Goal: Entertainment & Leisure: Browse casually

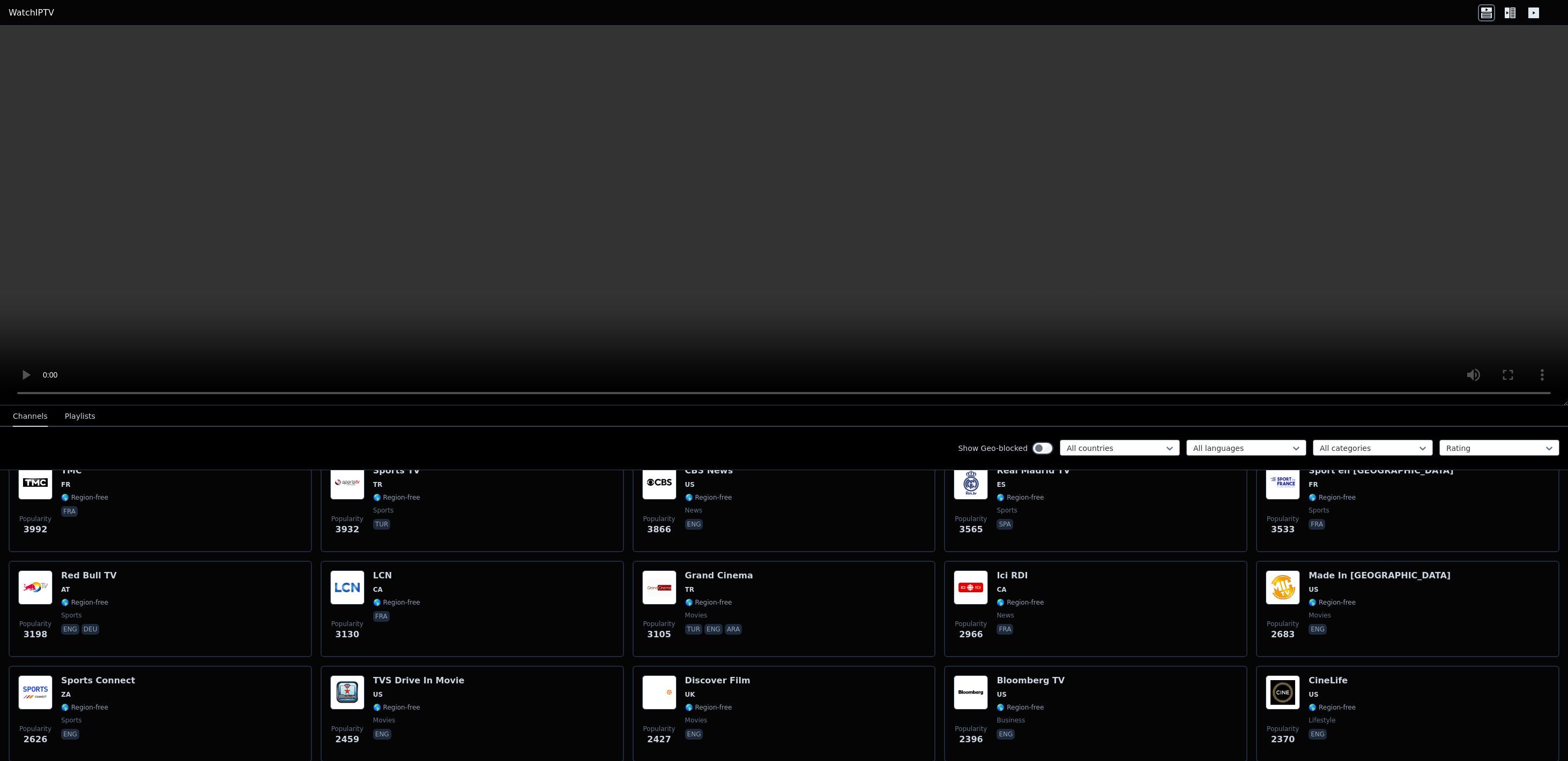
scroll to position [642, 0]
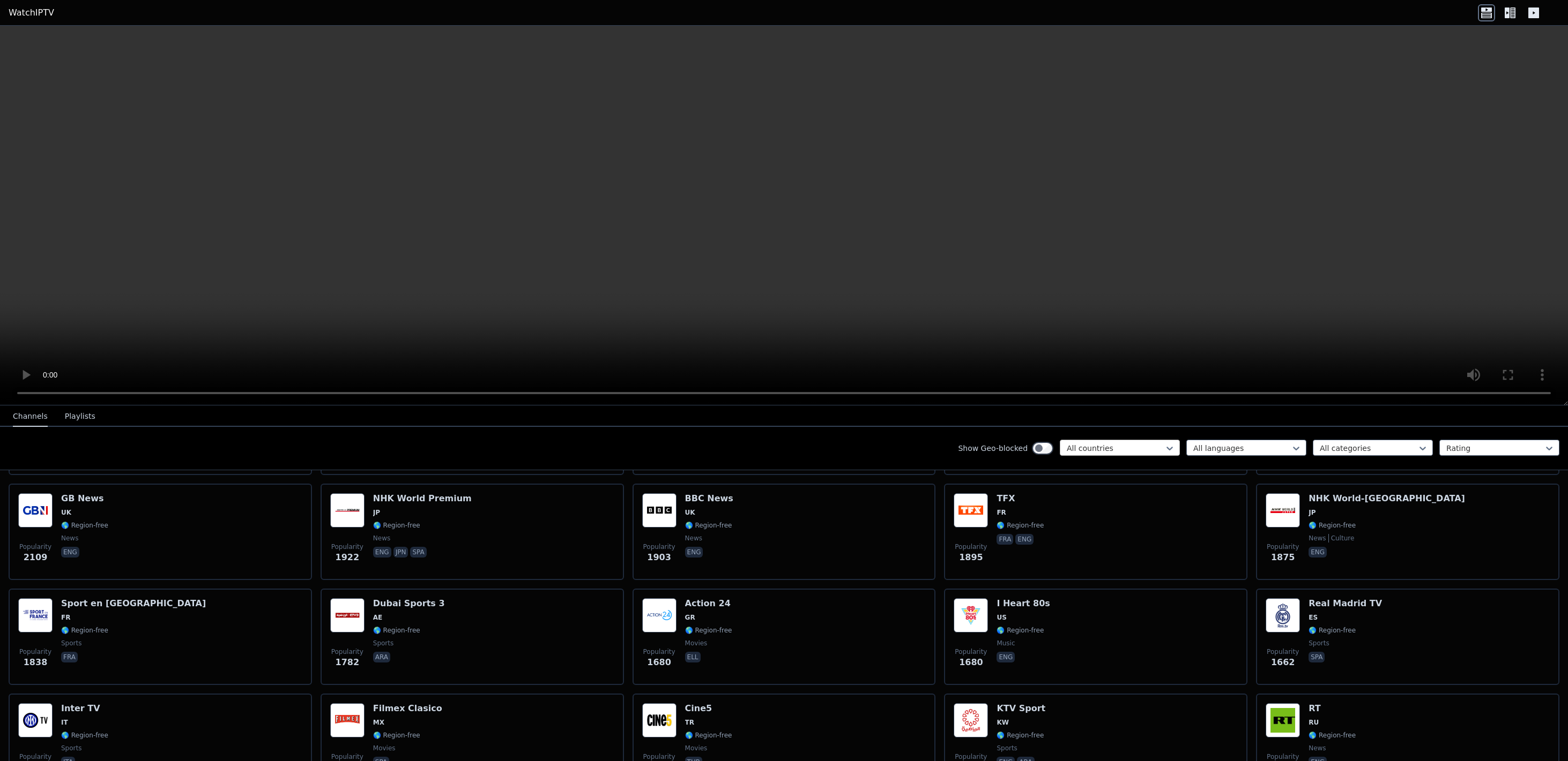
click at [1145, 447] on div at bounding box center [1116, 448] width 97 height 11
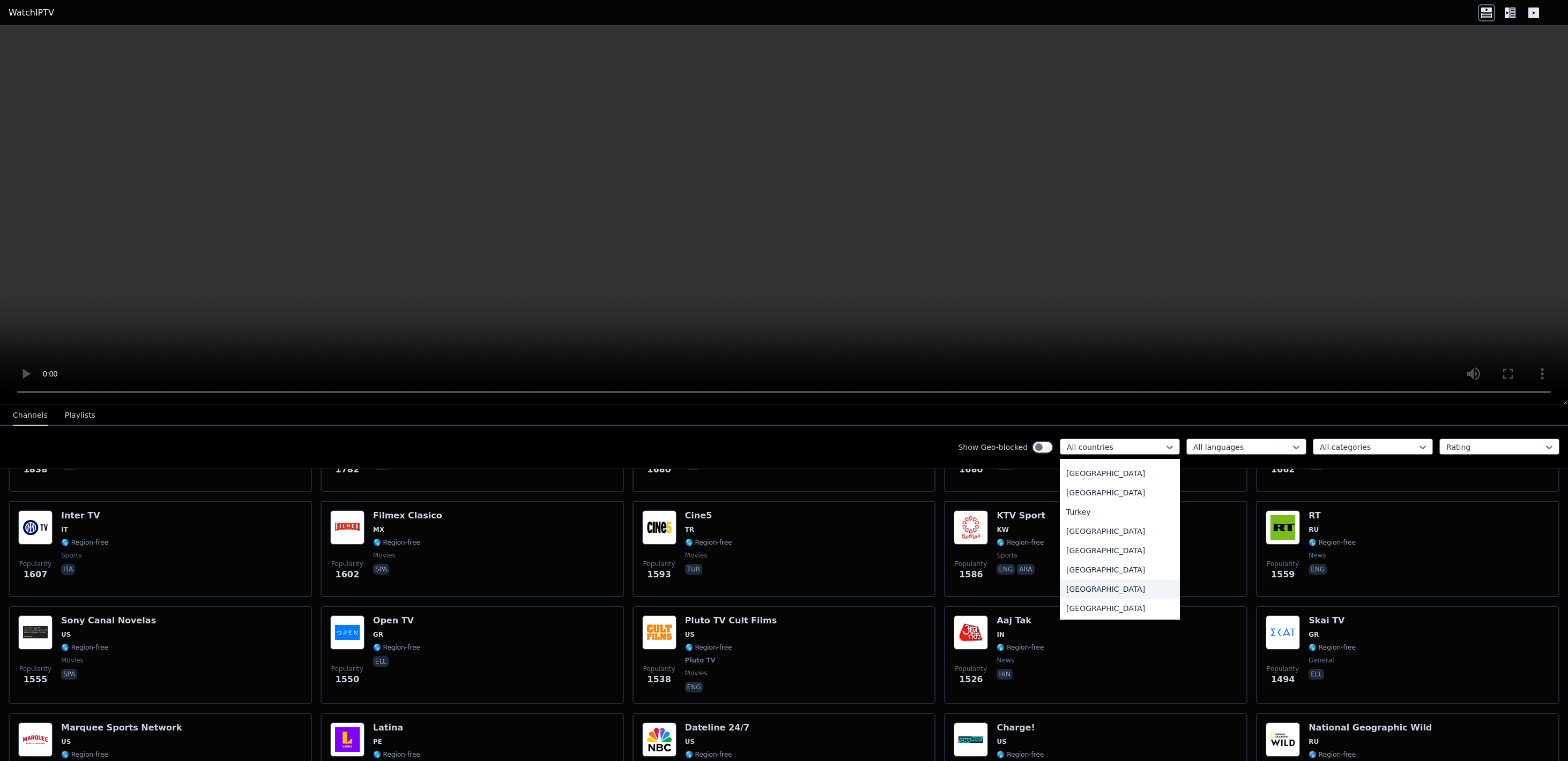
scroll to position [3689, 0]
click at [1096, 550] on div "[GEOGRAPHIC_DATA]" at bounding box center [1119, 553] width 120 height 19
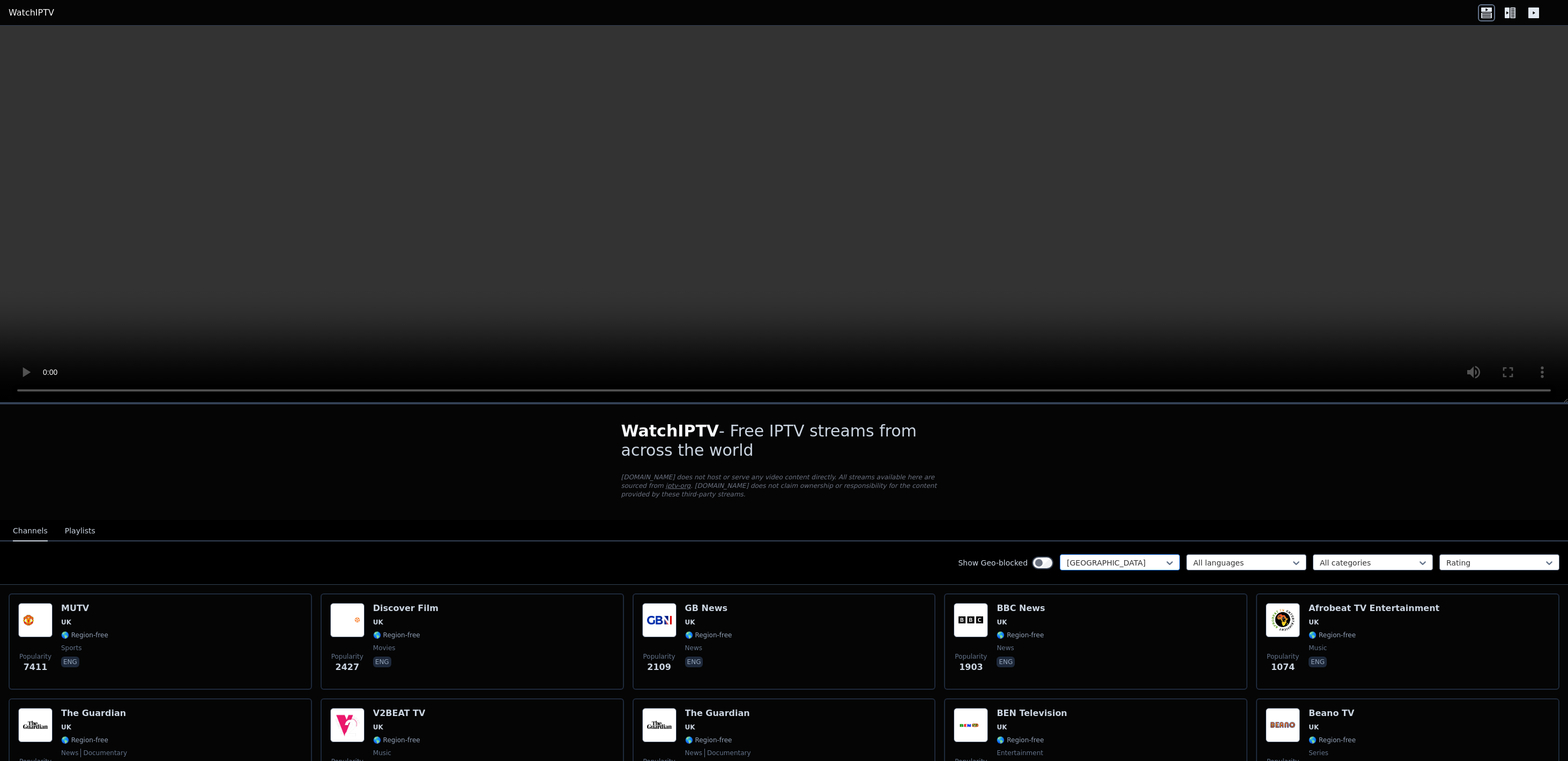
click at [1129, 563] on div at bounding box center [1116, 563] width 97 height 11
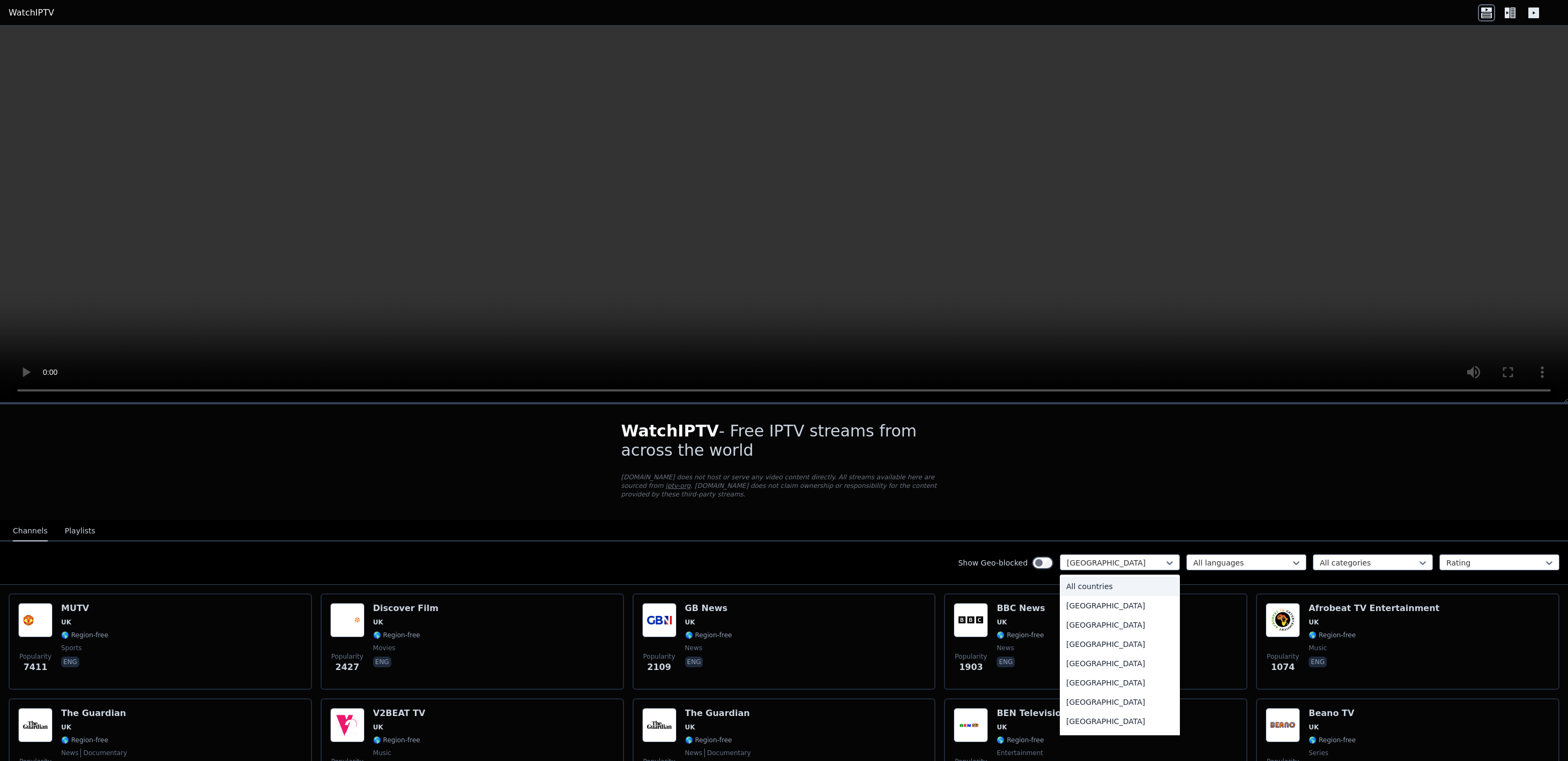
click at [1082, 583] on div "All countries" at bounding box center [1119, 586] width 120 height 19
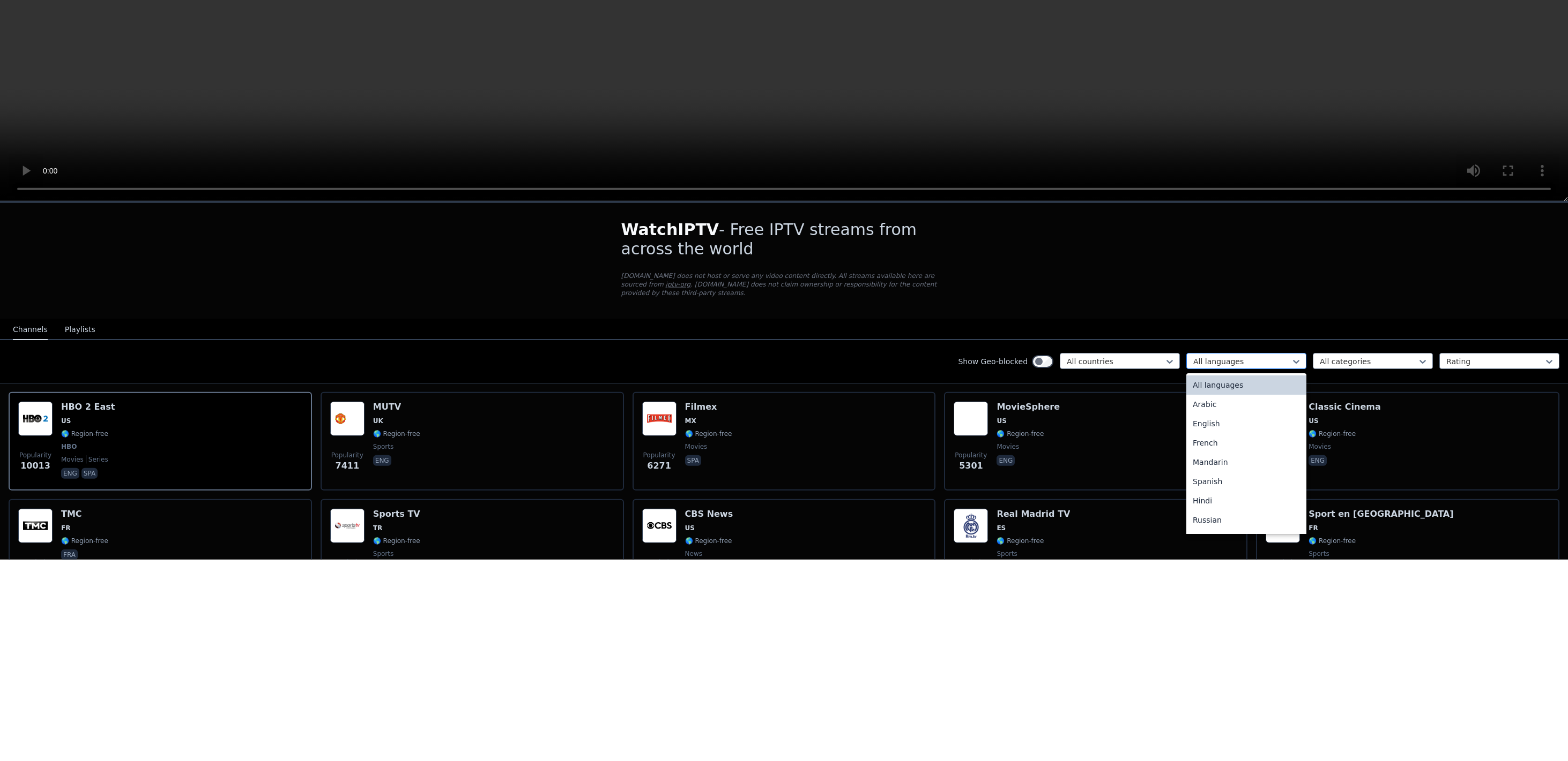
click at [1234, 555] on div "All languages" at bounding box center [1246, 563] width 120 height 16
click at [1205, 628] on div "English" at bounding box center [1246, 625] width 120 height 19
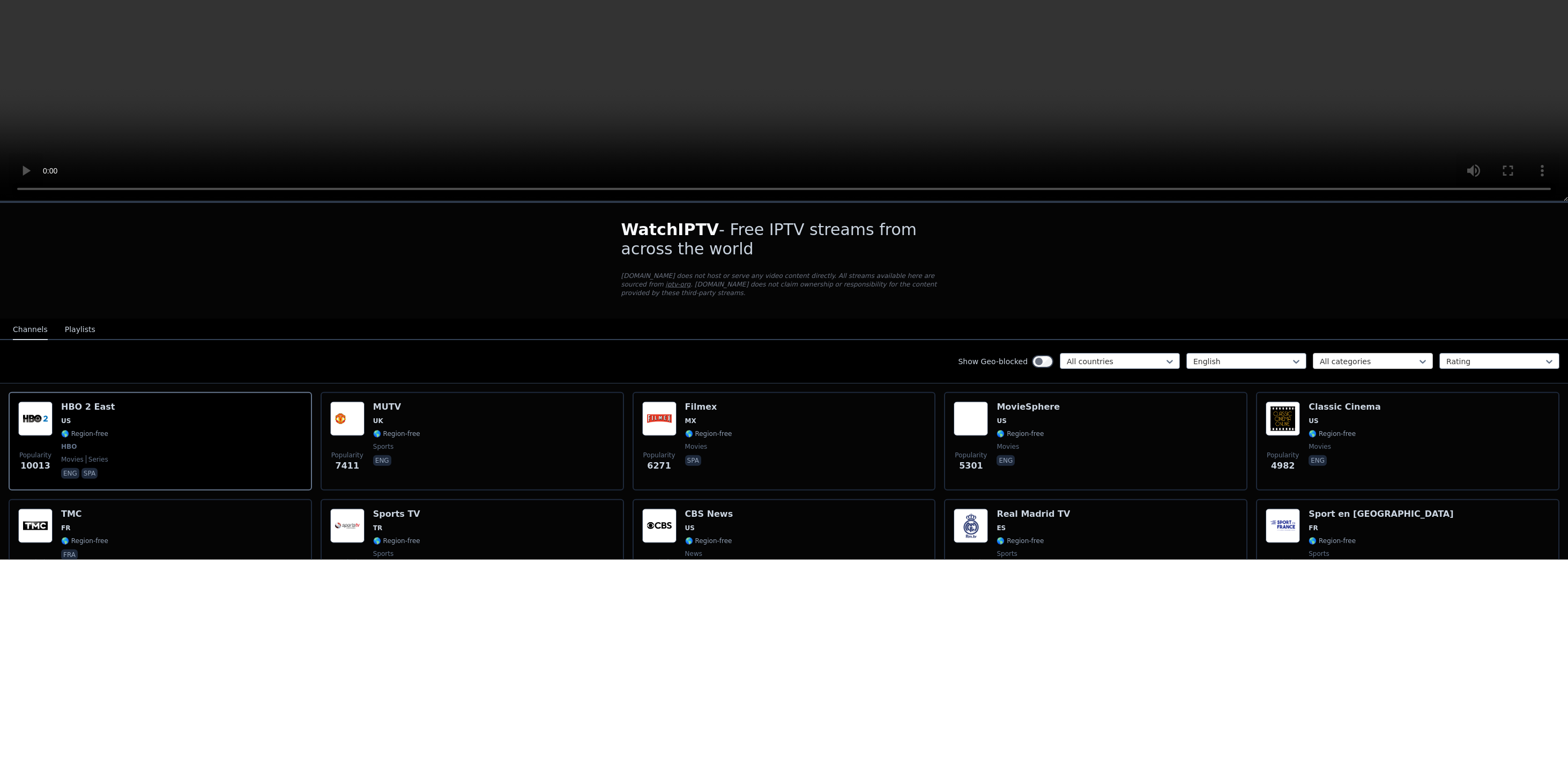
click at [1349, 563] on div at bounding box center [1368, 563] width 97 height 11
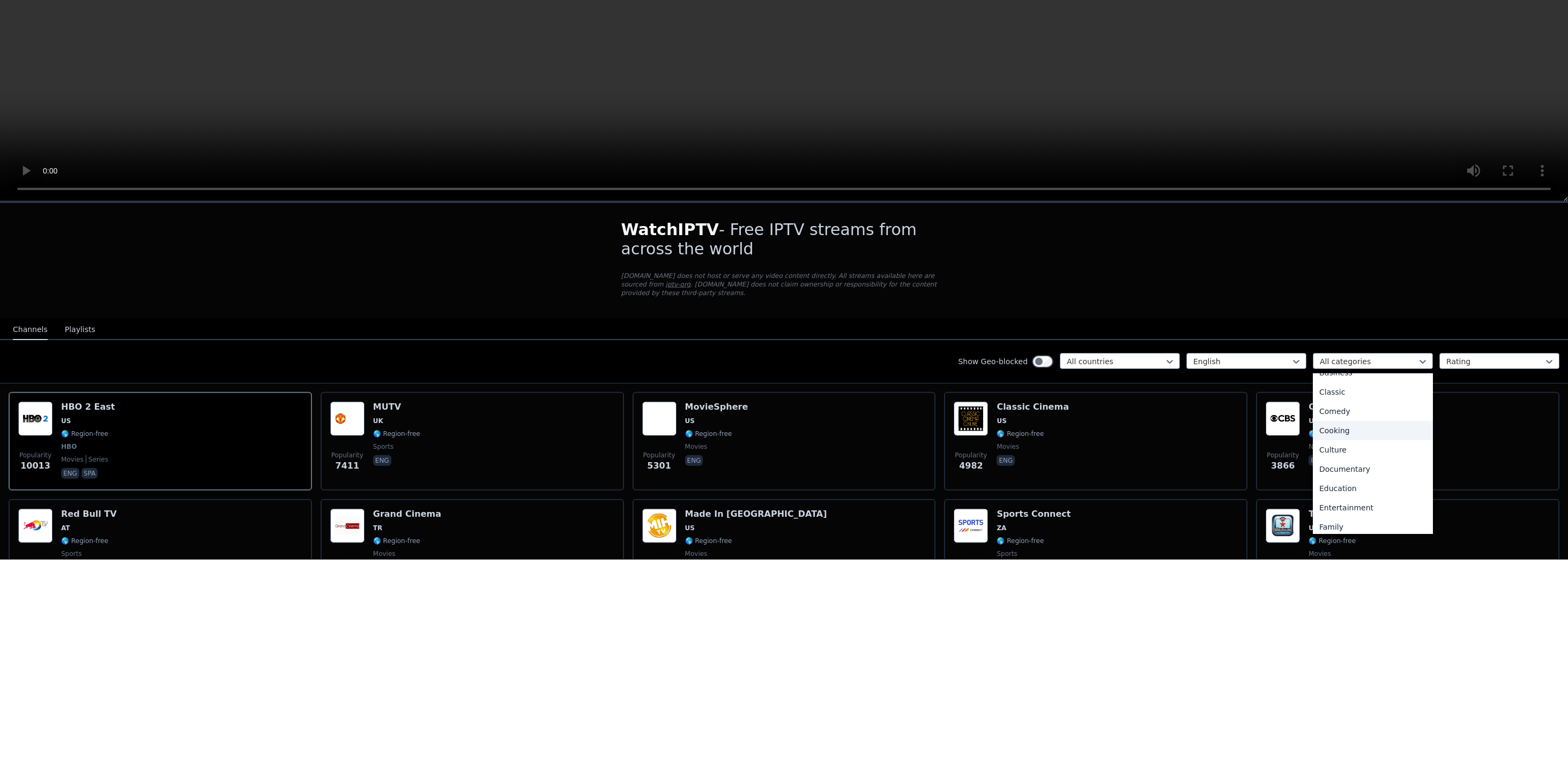
scroll to position [72, 0]
click at [1335, 669] on div "Documentary" at bounding box center [1373, 669] width 120 height 19
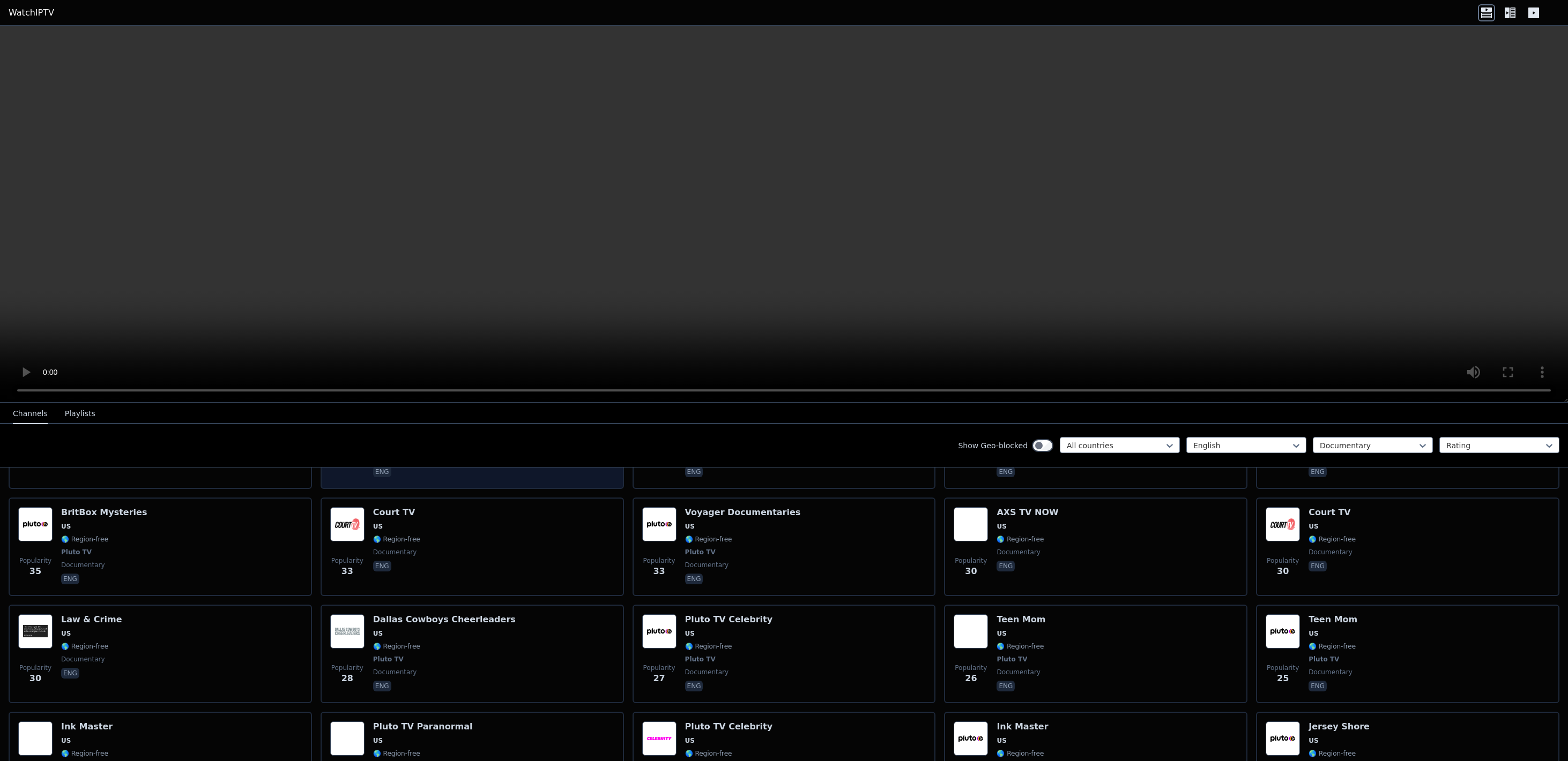
scroll to position [592, 0]
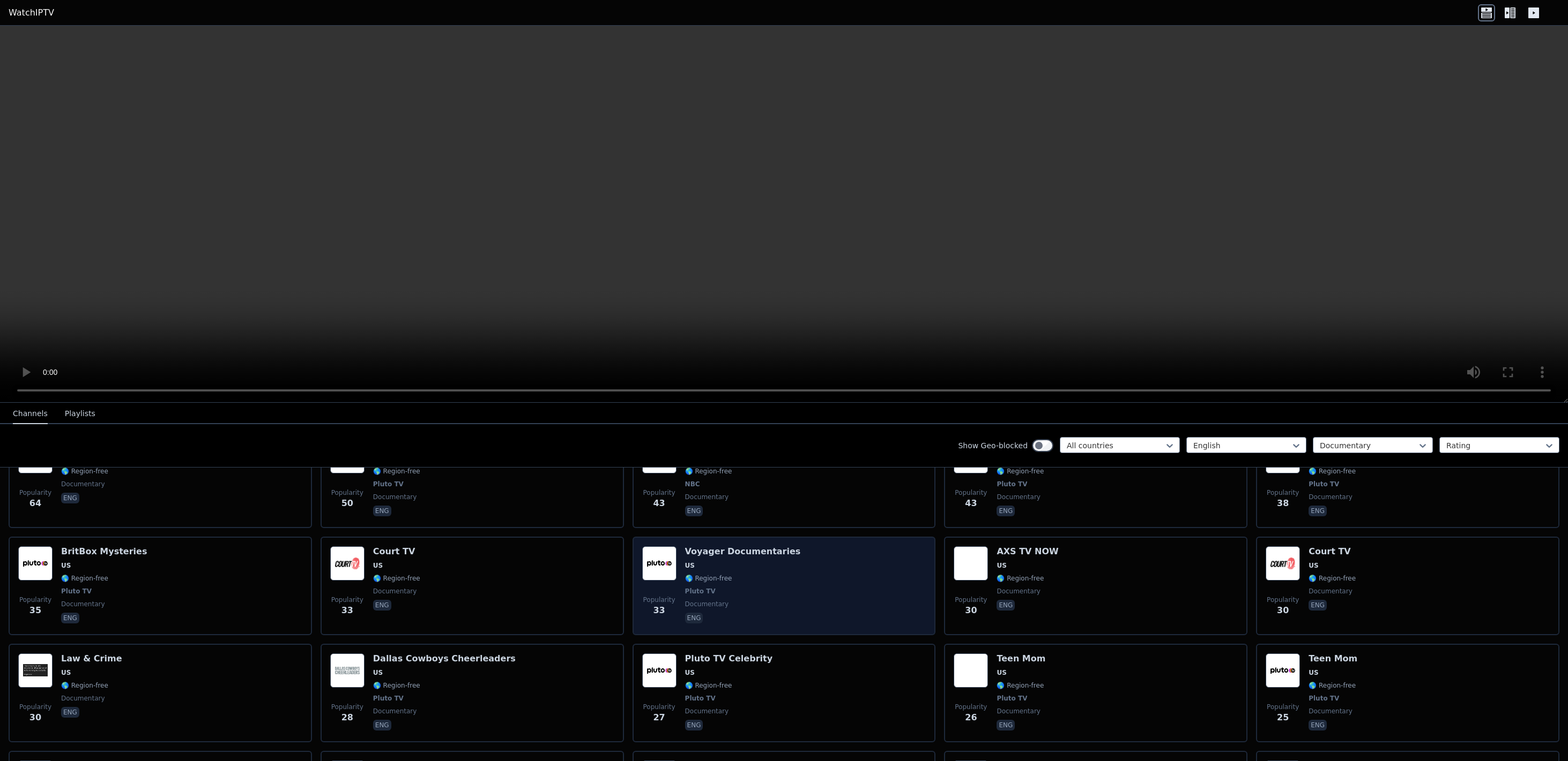
click at [721, 549] on h6 "Voyager Documentaries" at bounding box center [743, 552] width 116 height 11
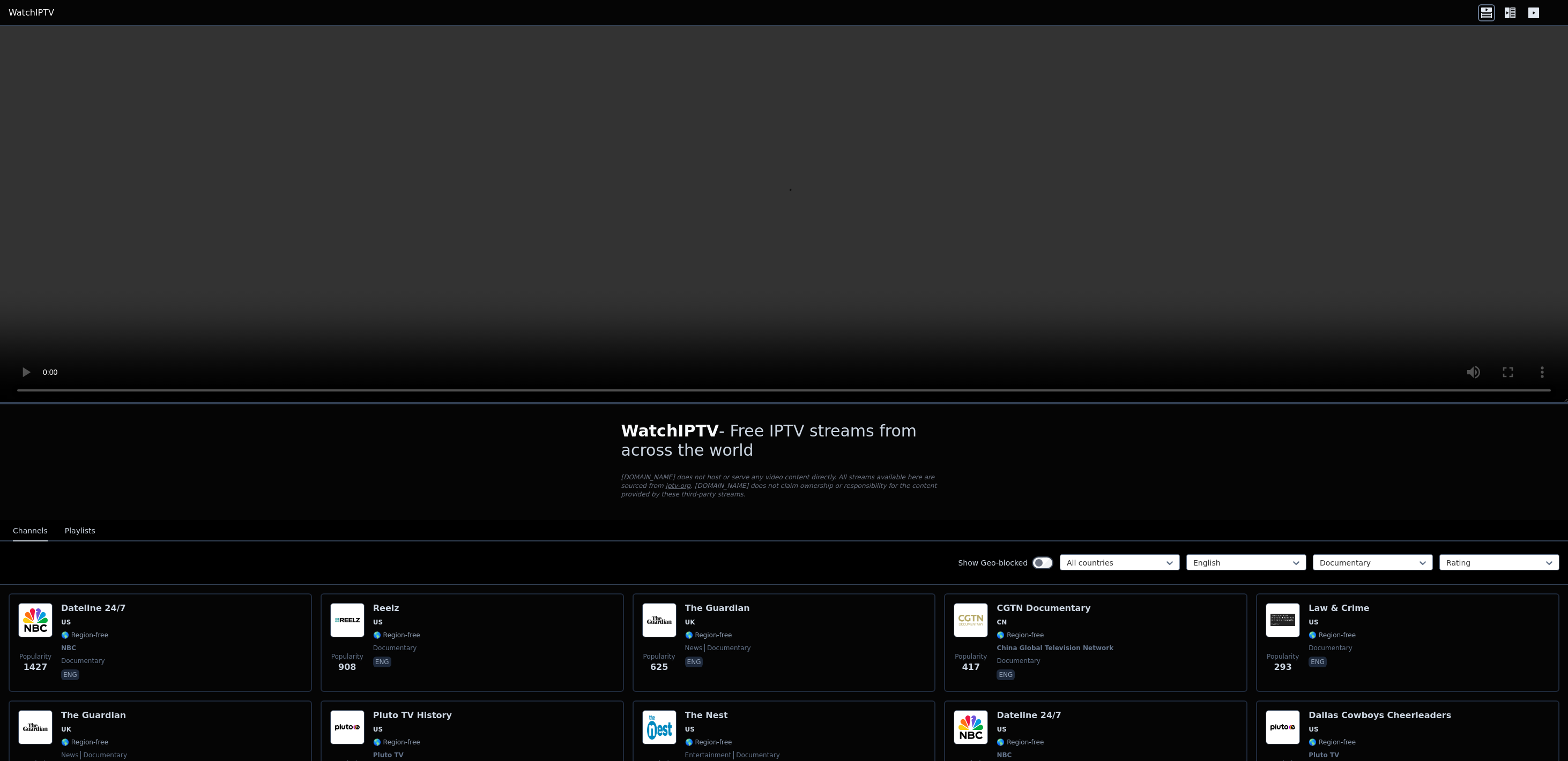
scroll to position [0, 0]
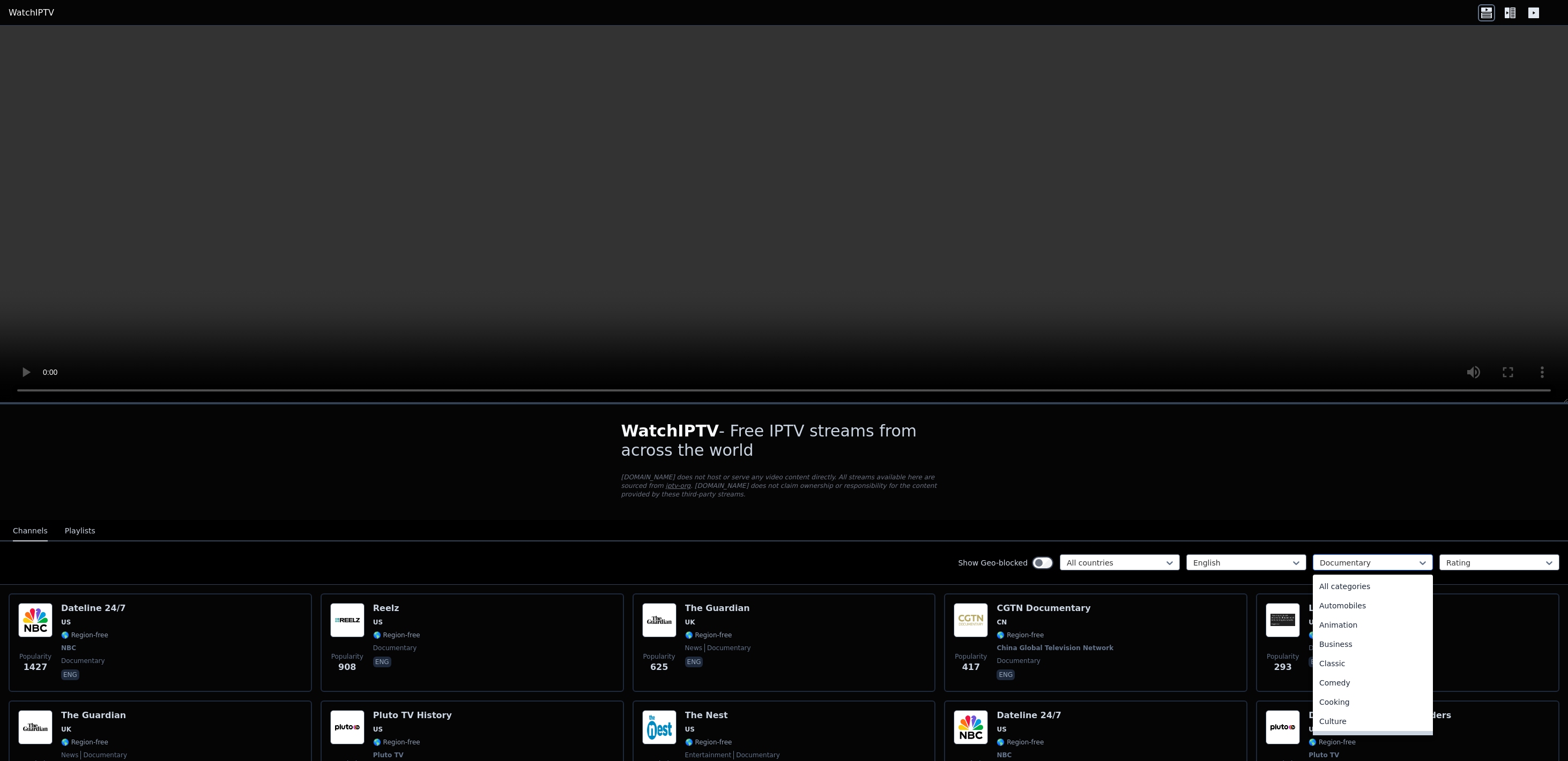
click at [1370, 566] on div at bounding box center [1368, 563] width 97 height 11
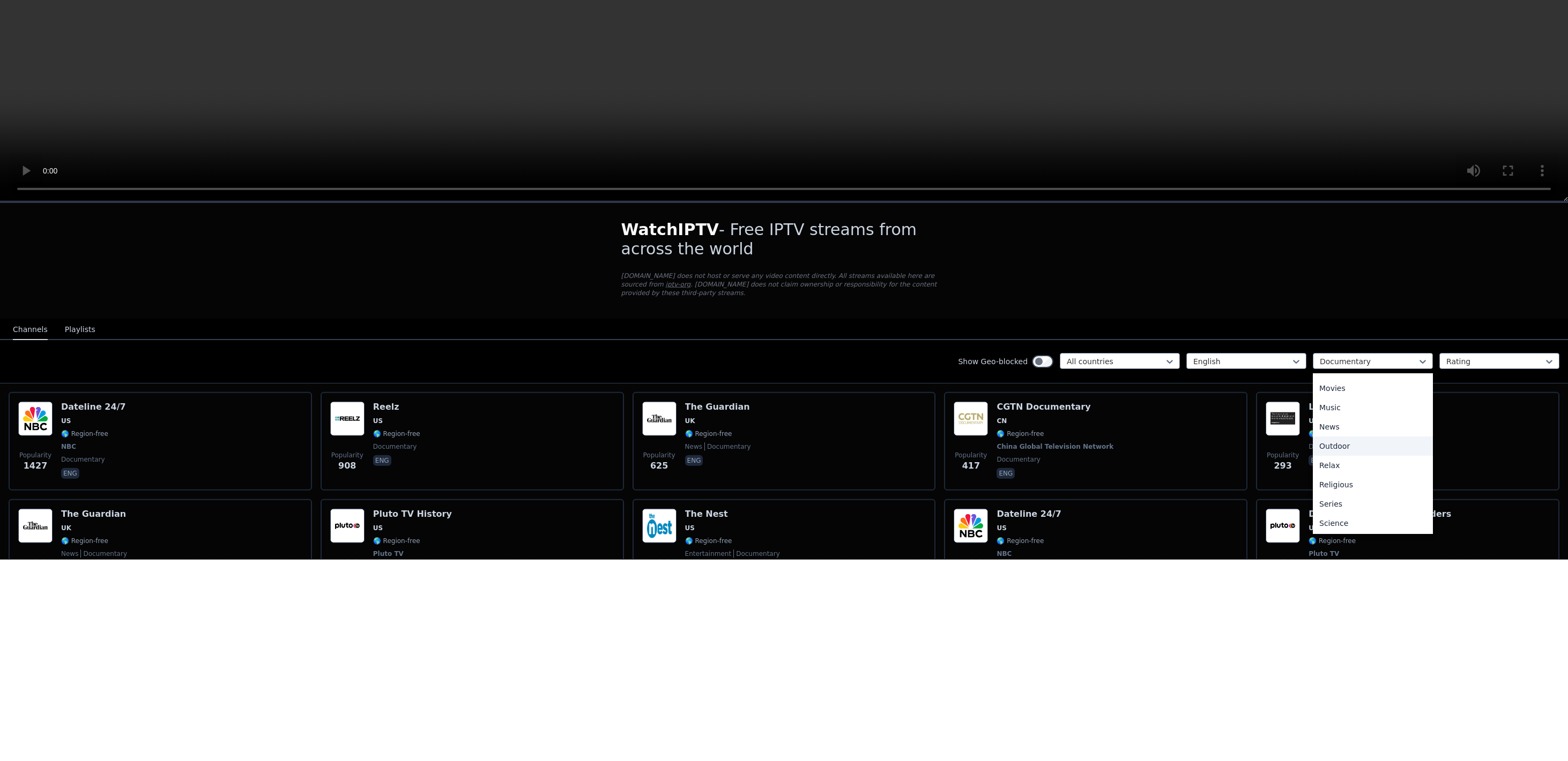
scroll to position [283, 0]
click at [1332, 596] on div "Movies" at bounding box center [1373, 592] width 120 height 19
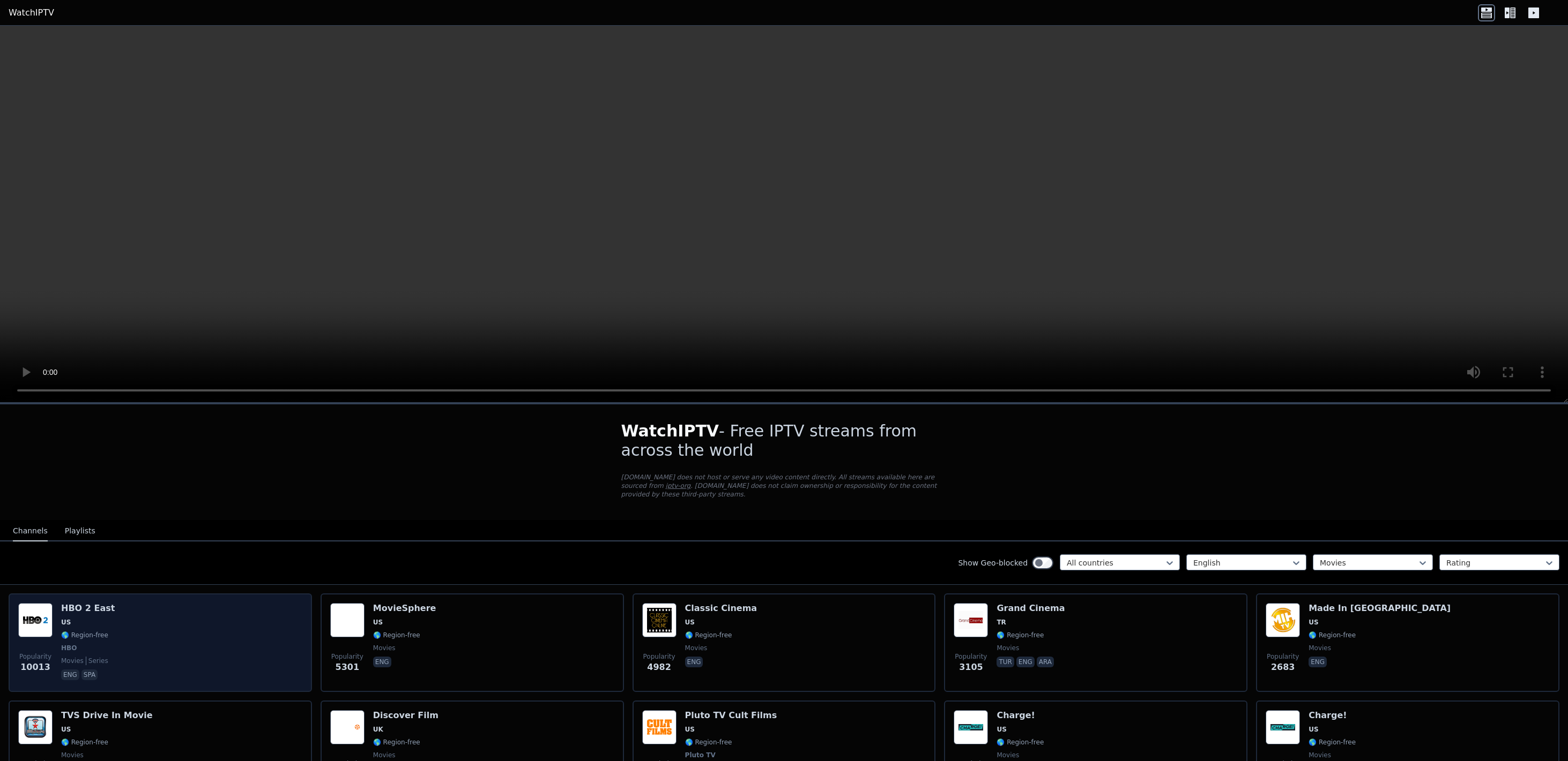
click at [105, 626] on div "HBO 2 East US 🌎 Region-free HBO movies series eng spa" at bounding box center [88, 643] width 54 height 79
click at [148, 639] on div "Popularity 10013 HBO 2 East US 🌎 Region-free HBO movies series eng spa" at bounding box center [160, 643] width 284 height 79
